Goal: Information Seeking & Learning: Learn about a topic

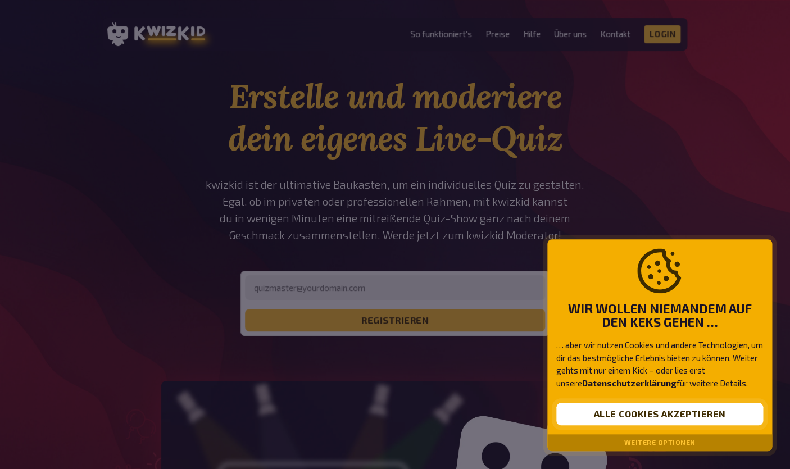
scroll to position [18, 0]
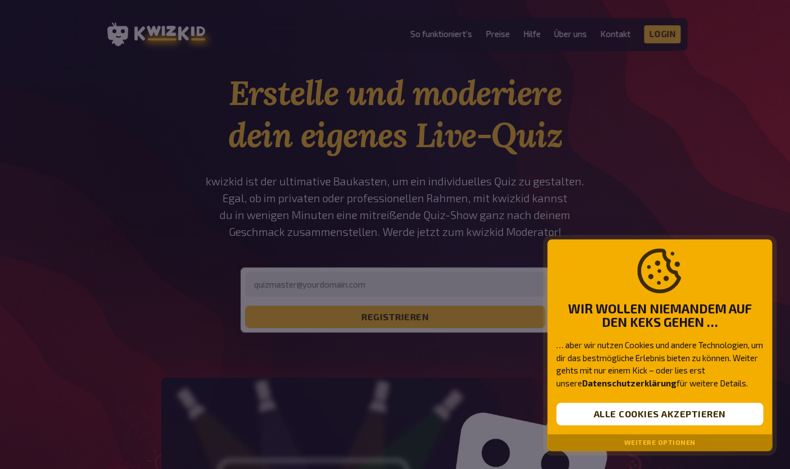
click at [679, 447] on div "Weitere Optionen" at bounding box center [659, 442] width 225 height 17
click at [680, 443] on button "Weitere Optionen" at bounding box center [659, 443] width 71 height 8
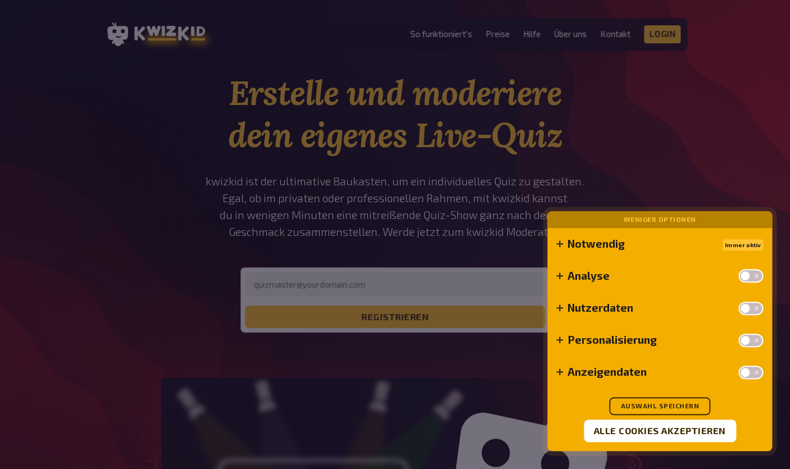
click at [738, 245] on div "Immer aktiv" at bounding box center [742, 243] width 40 height 13
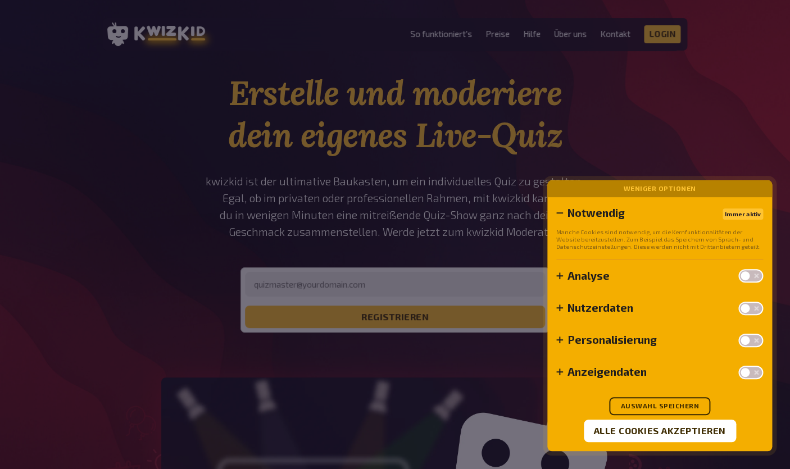
click at [740, 213] on div "Immer aktiv" at bounding box center [742, 212] width 40 height 13
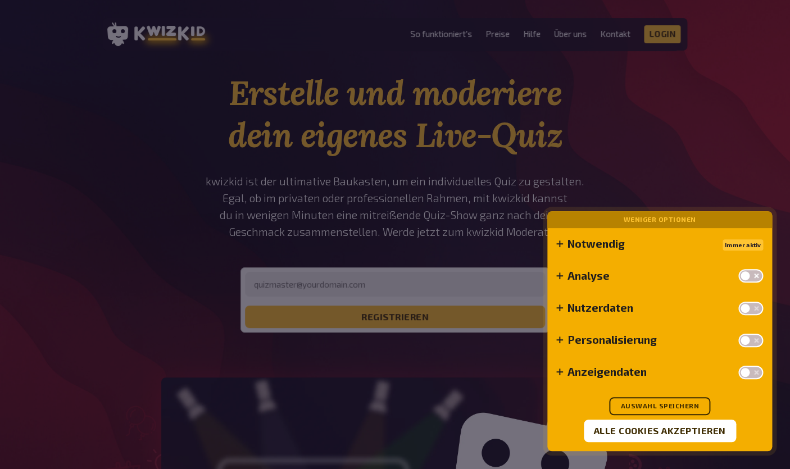
click at [758, 275] on img at bounding box center [756, 275] width 7 height 7
click at [738, 269] on input "checkbox" at bounding box center [738, 269] width 1 height 1
click at [758, 275] on label at bounding box center [750, 275] width 25 height 13
click at [738, 269] on input "checkbox" at bounding box center [738, 269] width 1 height 1
checkbox input "false"
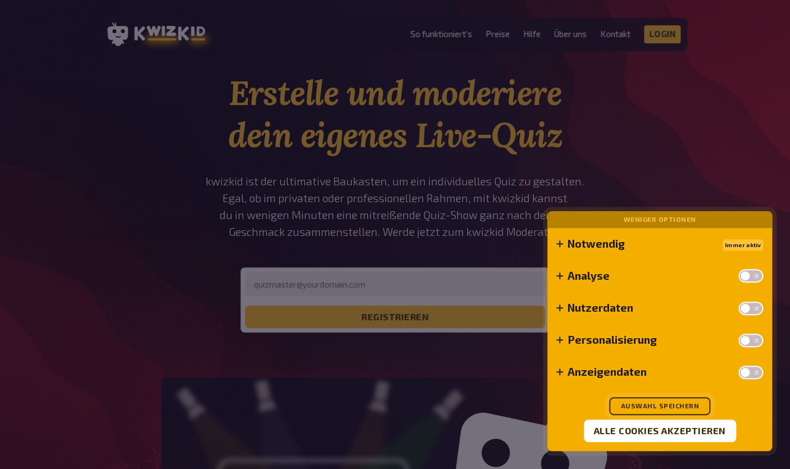
click at [669, 404] on button "Auswahl speichern" at bounding box center [659, 406] width 101 height 18
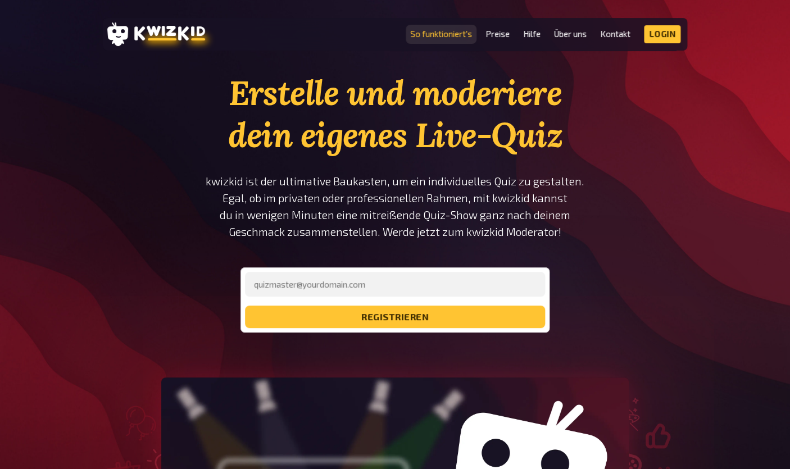
click at [420, 38] on link "So funktioniert's" at bounding box center [441, 34] width 62 height 10
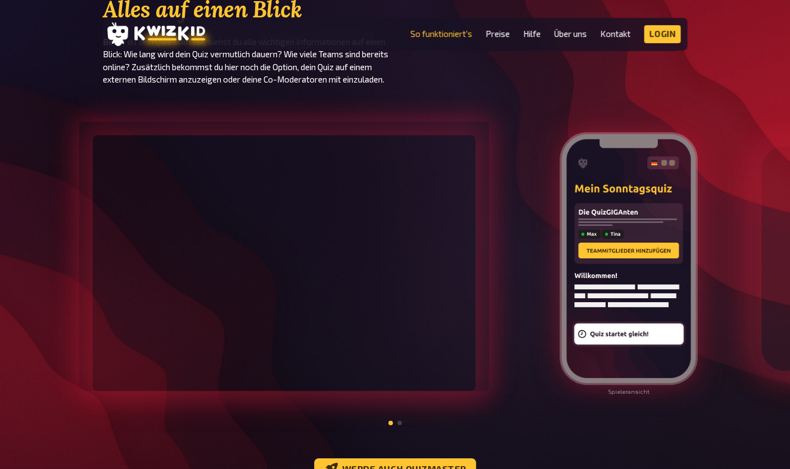
scroll to position [1097, 0]
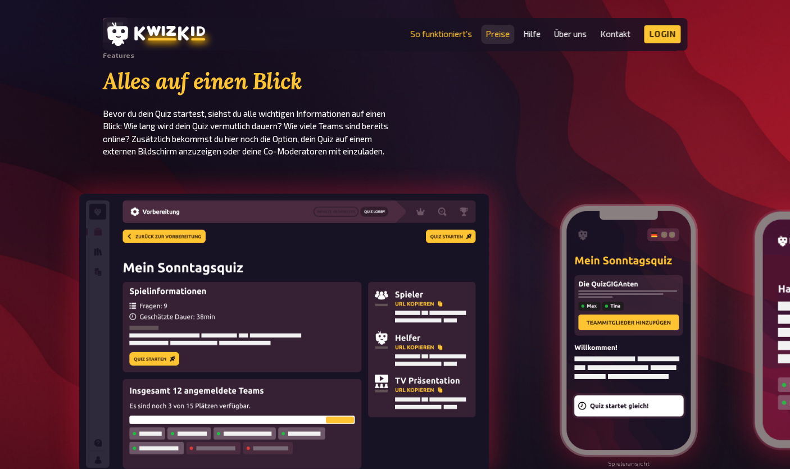
click at [498, 32] on link "Preise" at bounding box center [497, 34] width 24 height 10
